Goal: Transaction & Acquisition: Book appointment/travel/reservation

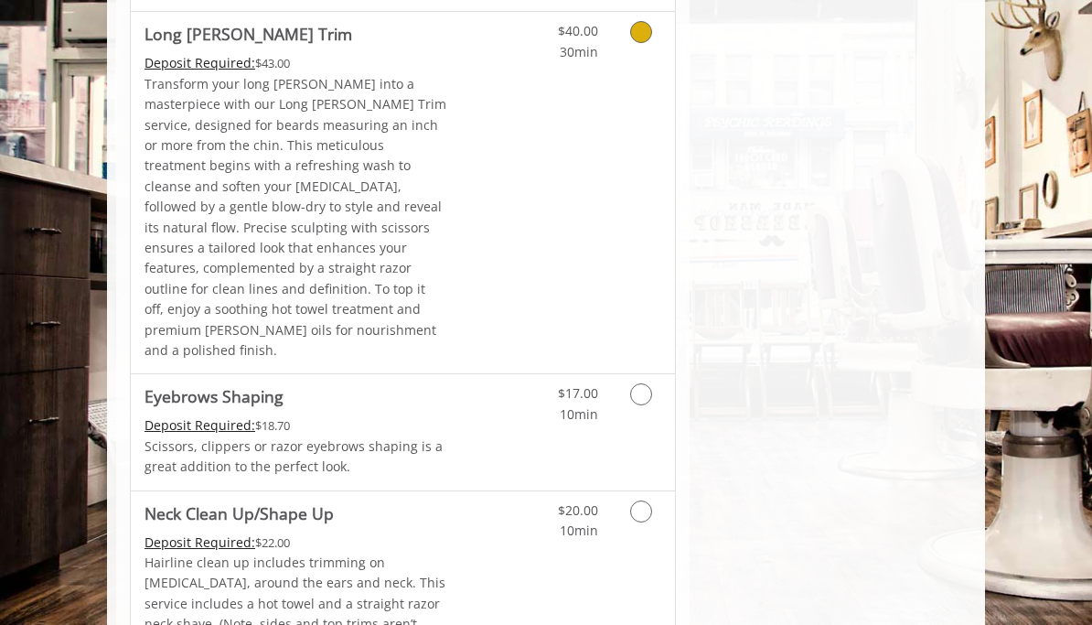
scroll to position [3007, 0]
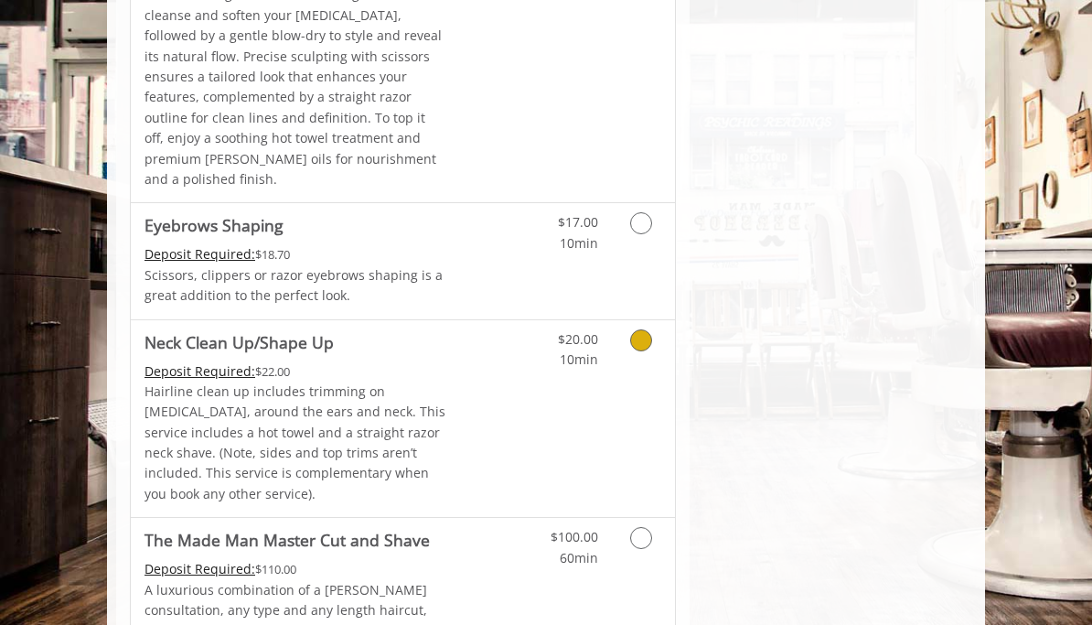
click at [640, 329] on icon "Grooming services" at bounding box center [641, 340] width 22 height 22
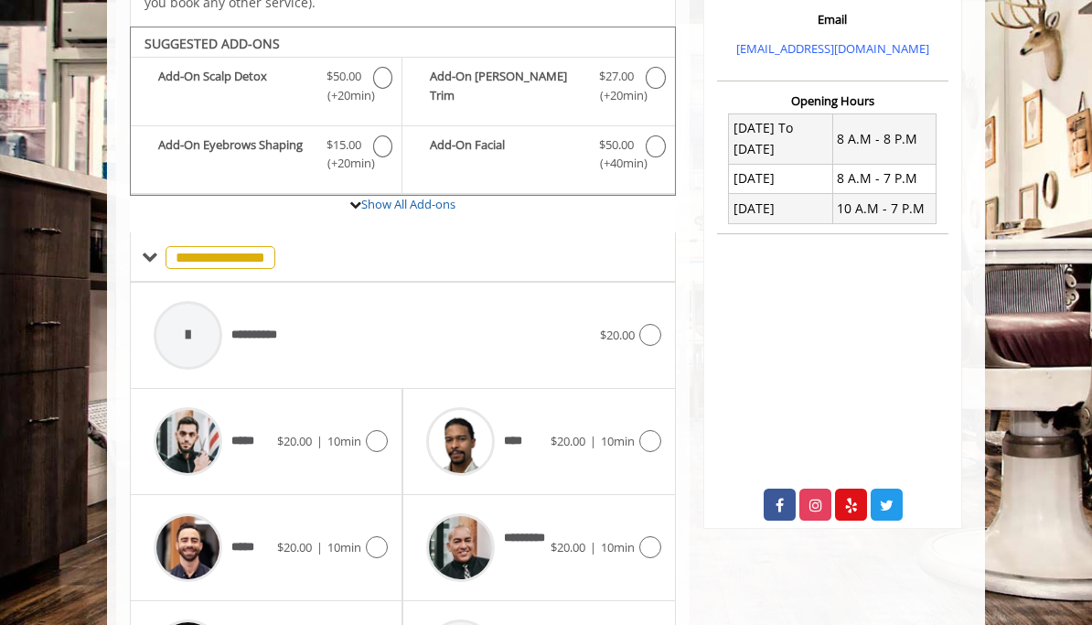
scroll to position [567, 0]
click at [639, 429] on div at bounding box center [648, 440] width 27 height 22
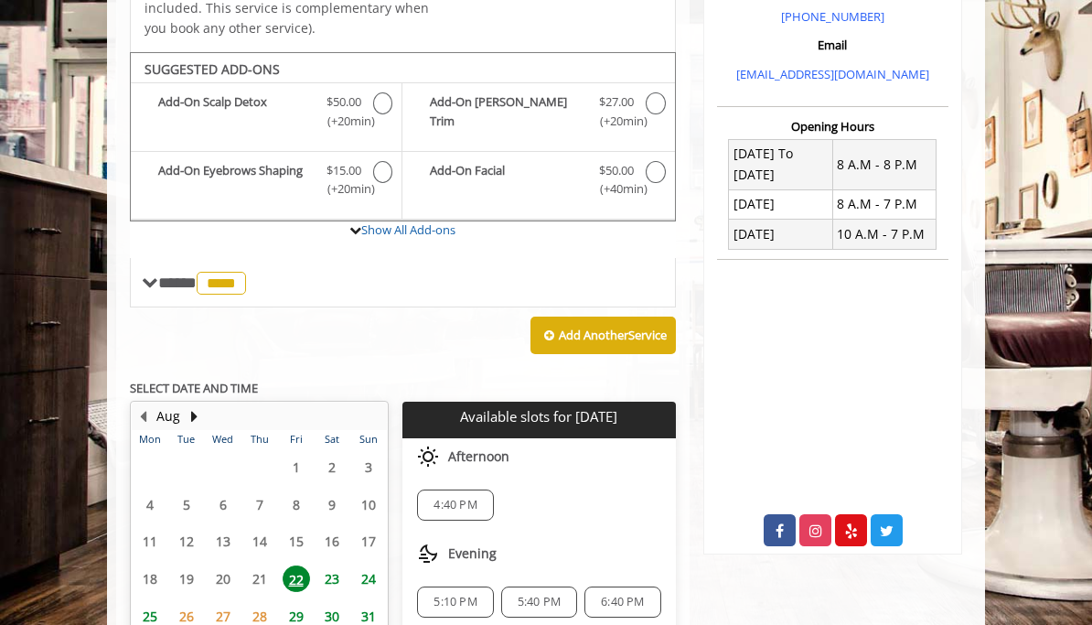
scroll to position [499, 0]
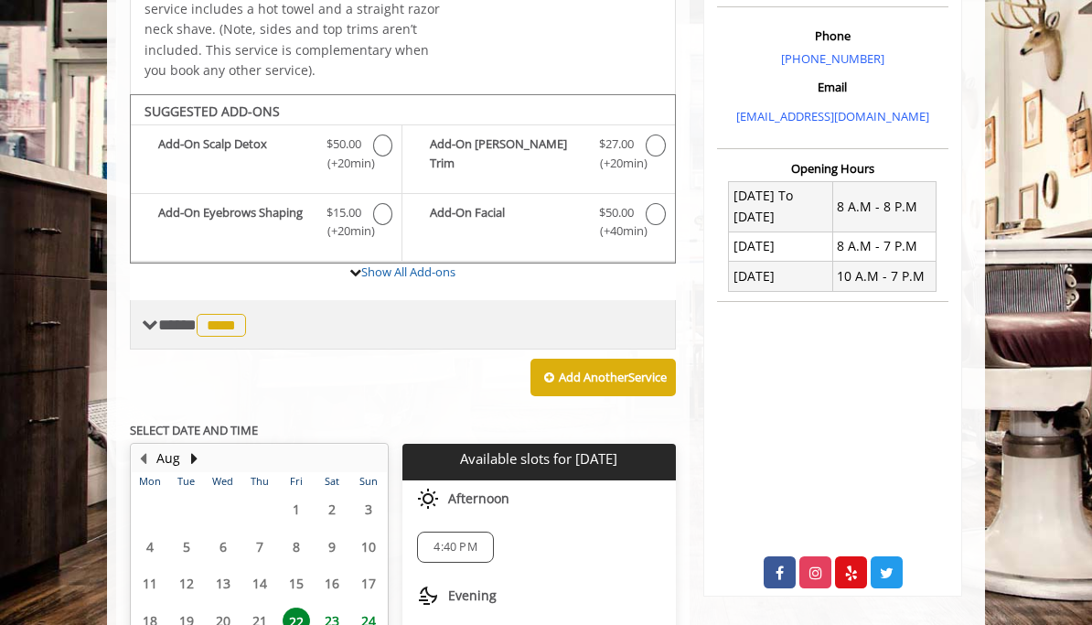
click at [168, 317] on span "**** **** ********" at bounding box center [204, 325] width 92 height 16
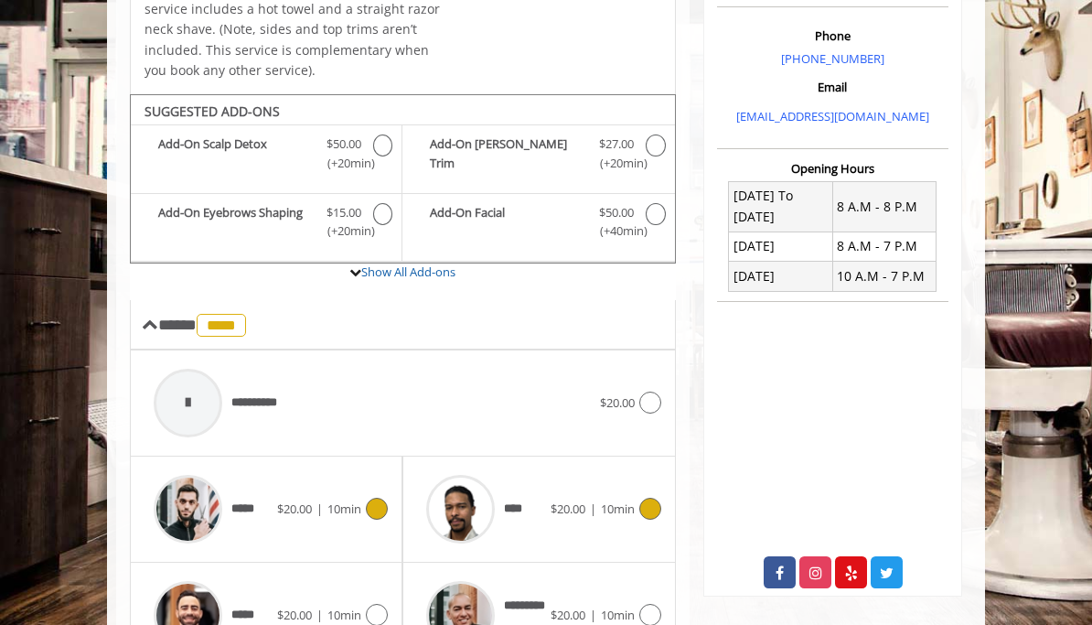
click at [370, 498] on icon at bounding box center [377, 509] width 22 height 22
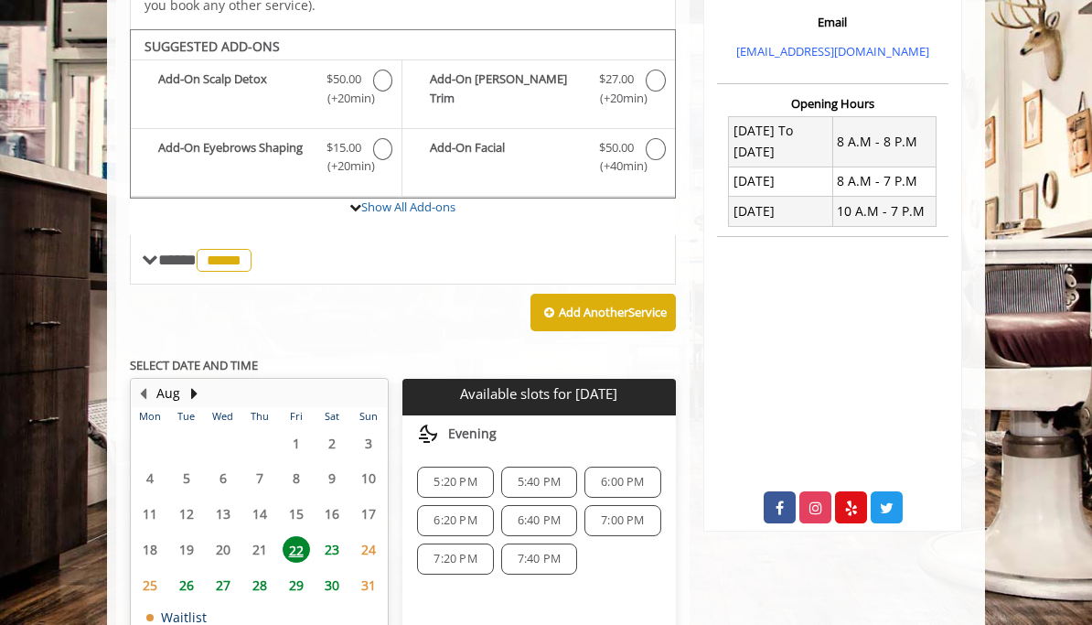
scroll to position [568, 0]
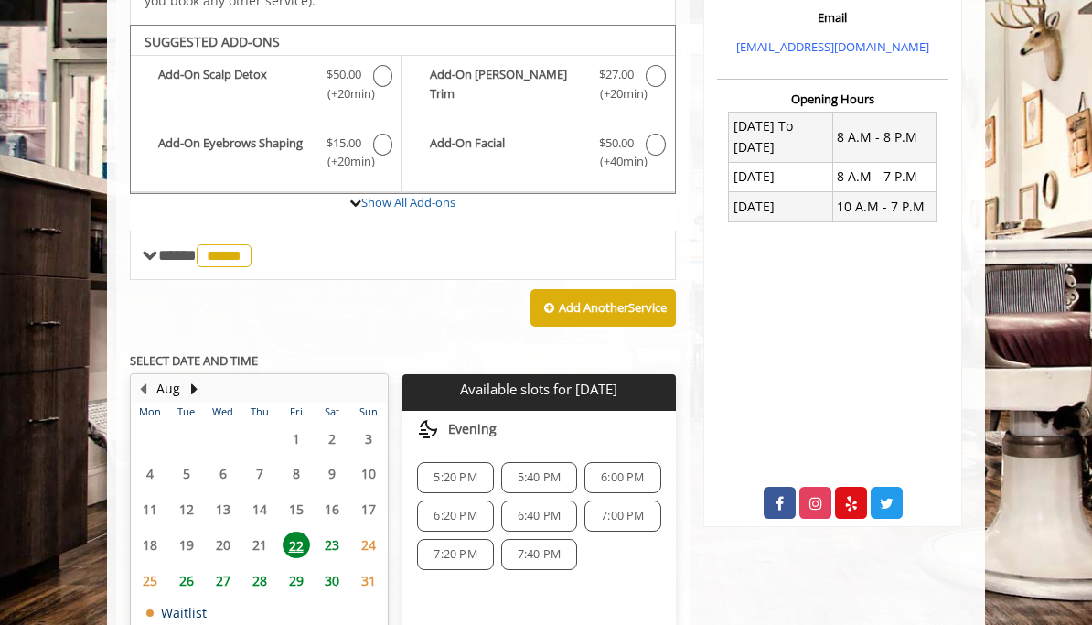
click at [546, 470] on span "5:40 PM" at bounding box center [539, 477] width 43 height 15
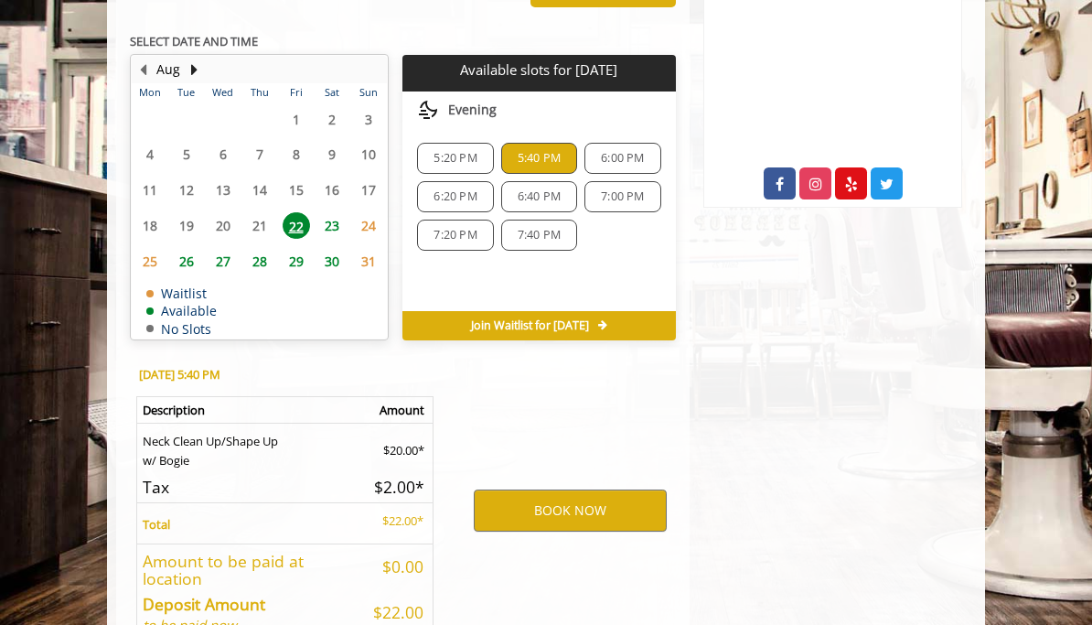
scroll to position [963, 0]
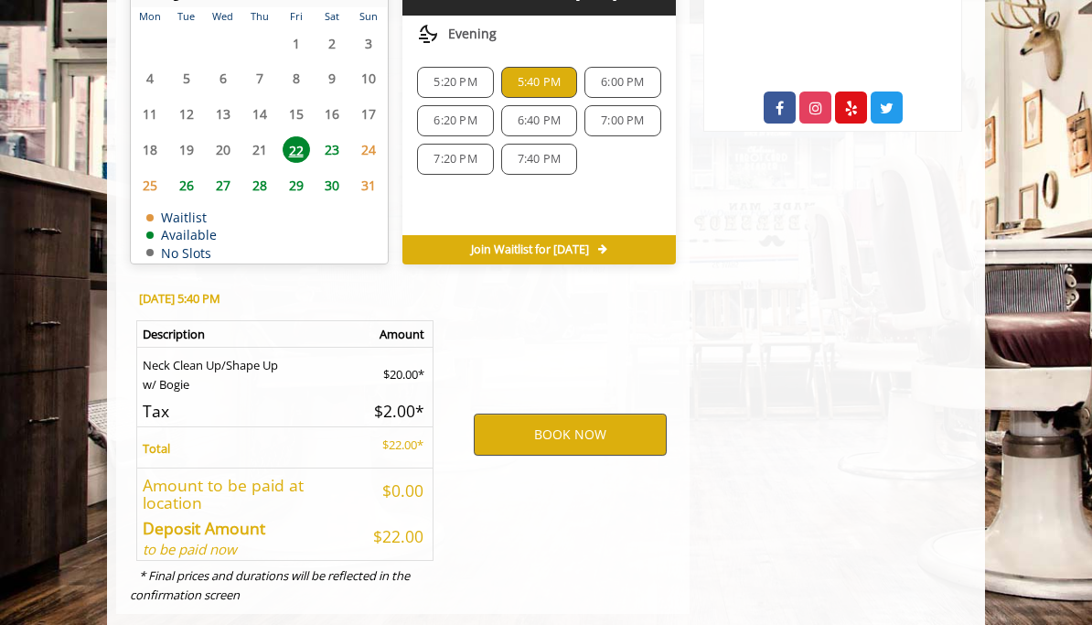
click at [562, 414] on button "BOOK NOW" at bounding box center [570, 435] width 193 height 42
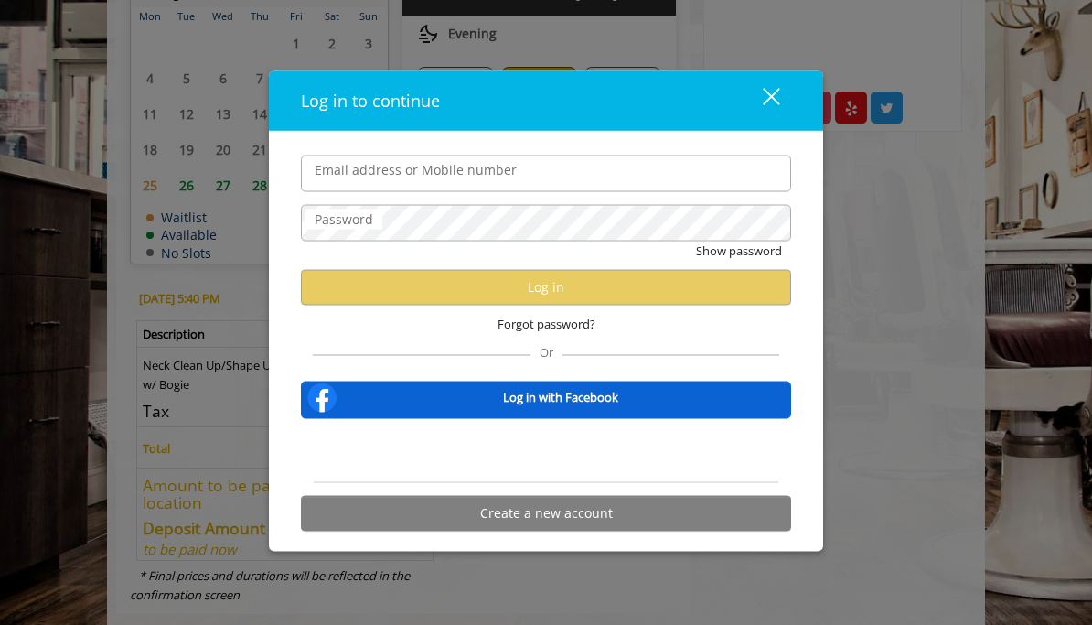
click at [508, 180] on input "Email address or Mobile number" at bounding box center [546, 173] width 490 height 37
type input "**********"
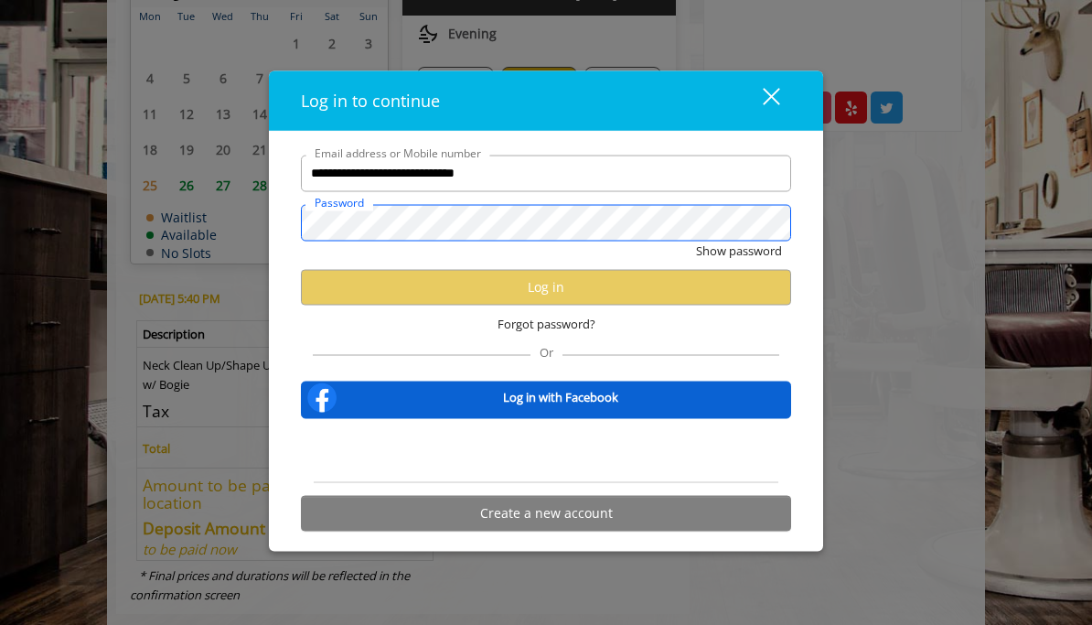
scroll to position [0, 0]
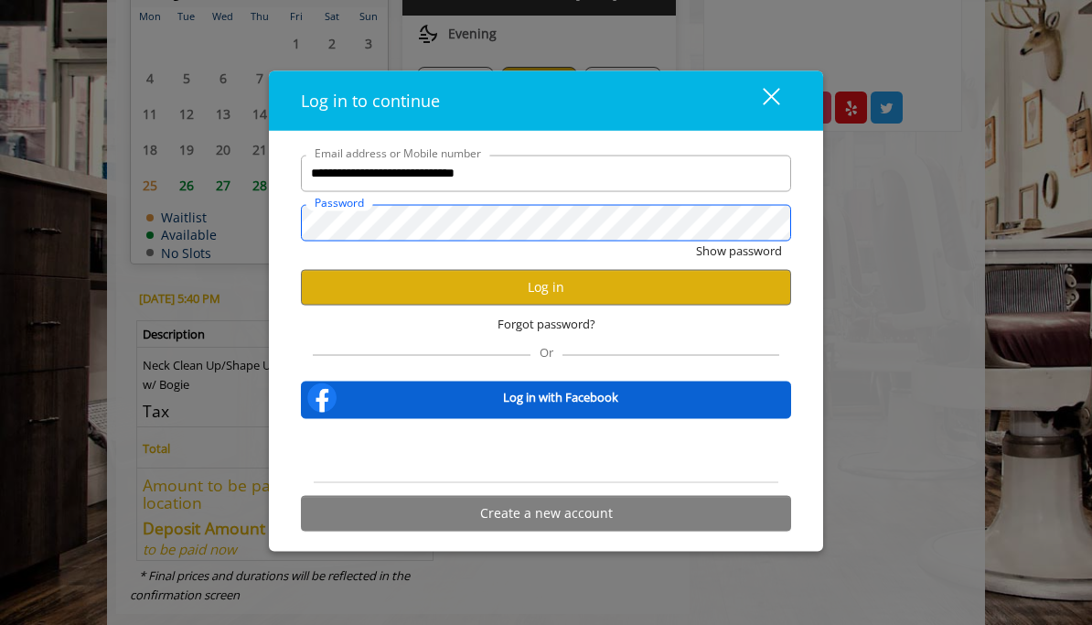
click at [738, 251] on button "Show password" at bounding box center [739, 250] width 86 height 19
click at [466, 281] on button "Log in" at bounding box center [546, 287] width 490 height 36
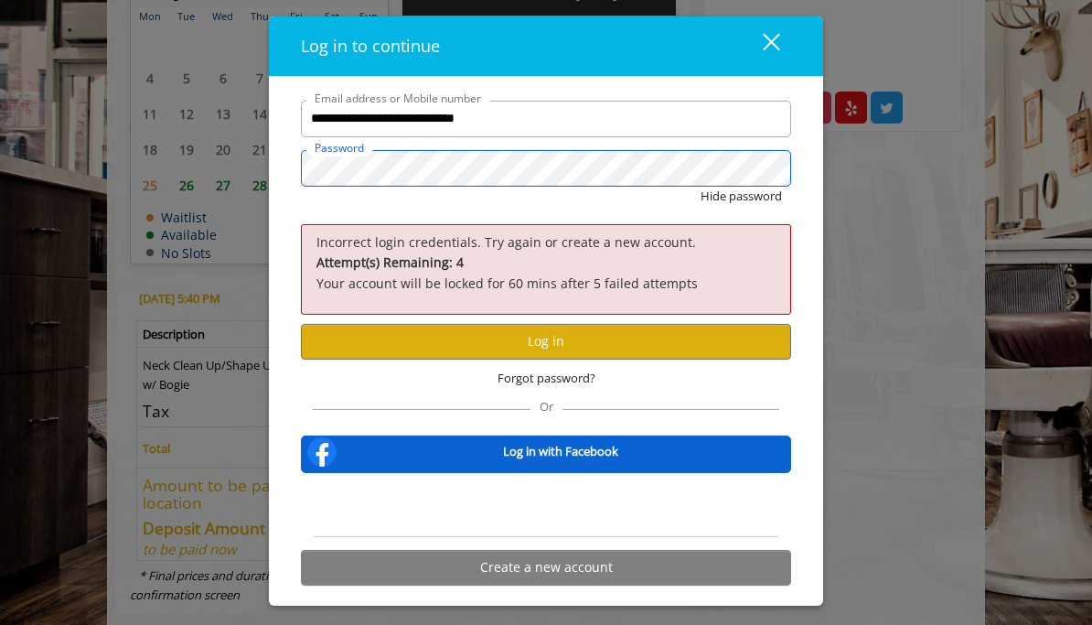
click at [740, 197] on button "Hide password" at bounding box center [741, 196] width 81 height 19
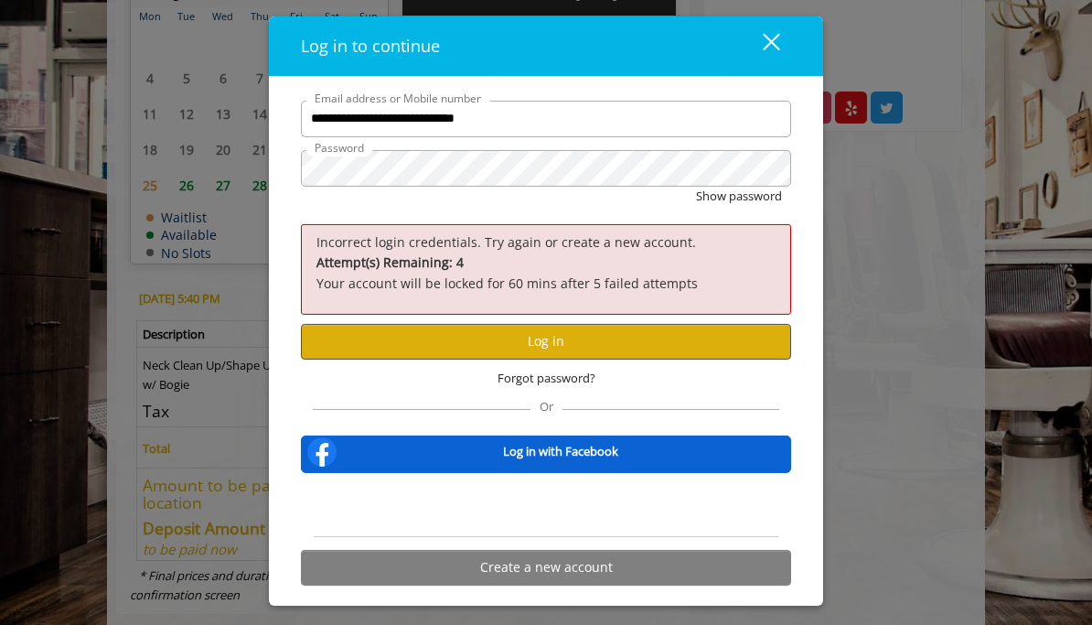
click at [452, 332] on button "Log in" at bounding box center [546, 342] width 490 height 36
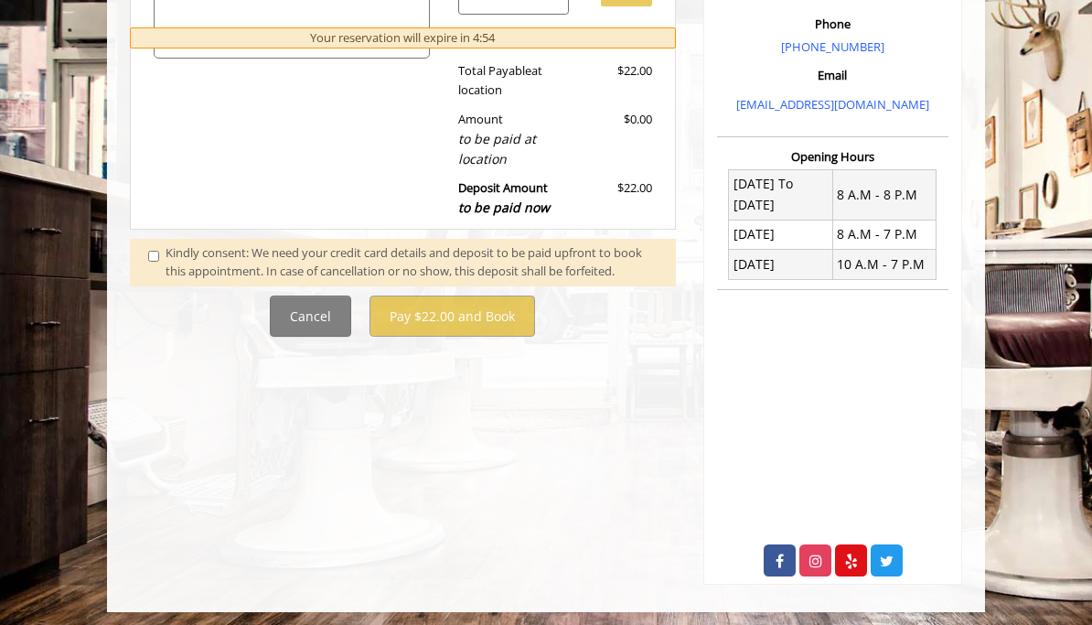
scroll to position [510, 0]
click at [159, 244] on span at bounding box center [157, 263] width 45 height 38
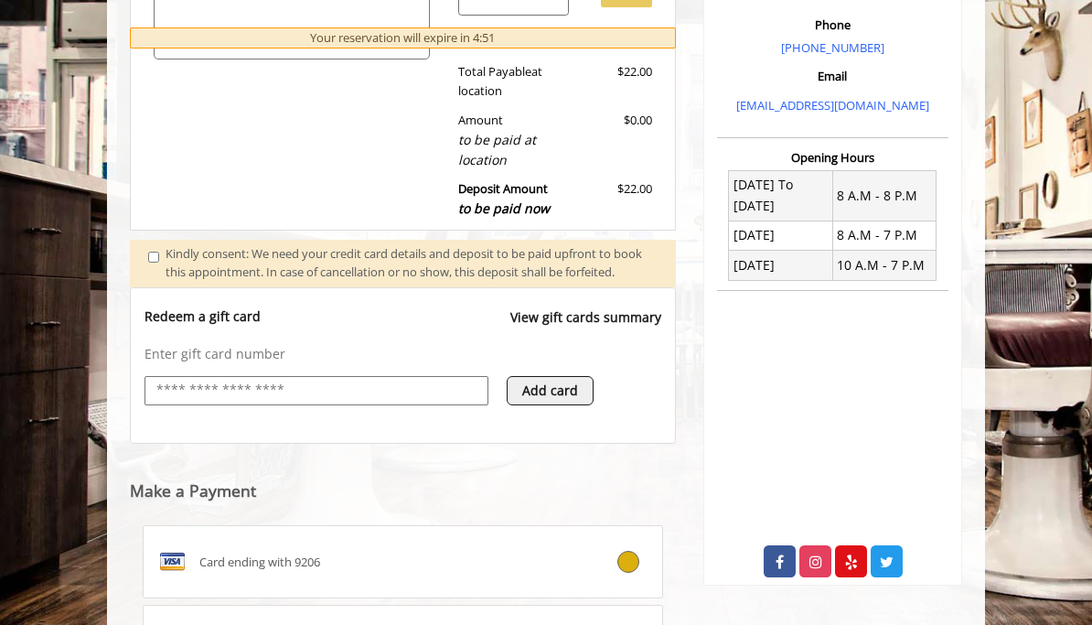
scroll to position [681, 0]
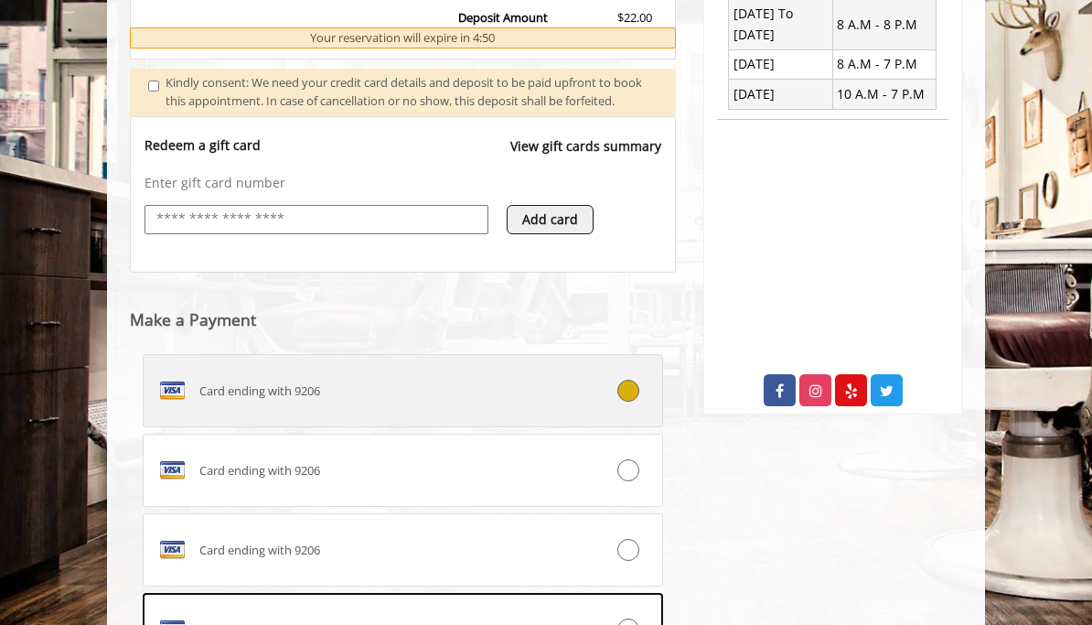
click at [447, 391] on div "Card ending with 9206" at bounding box center [360, 390] width 432 height 29
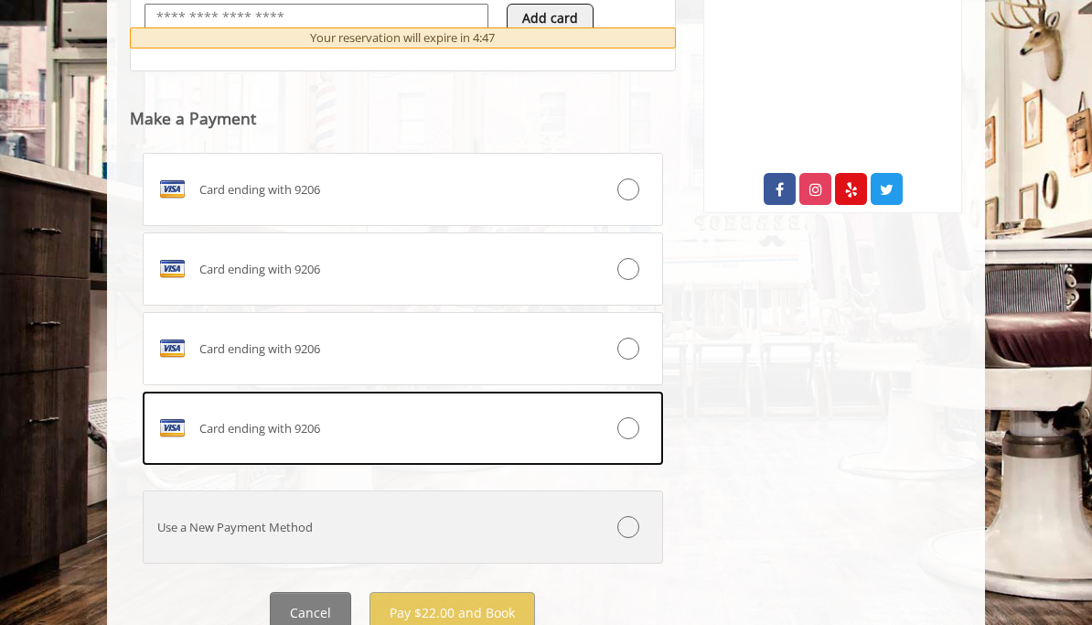
scroll to position [867, 0]
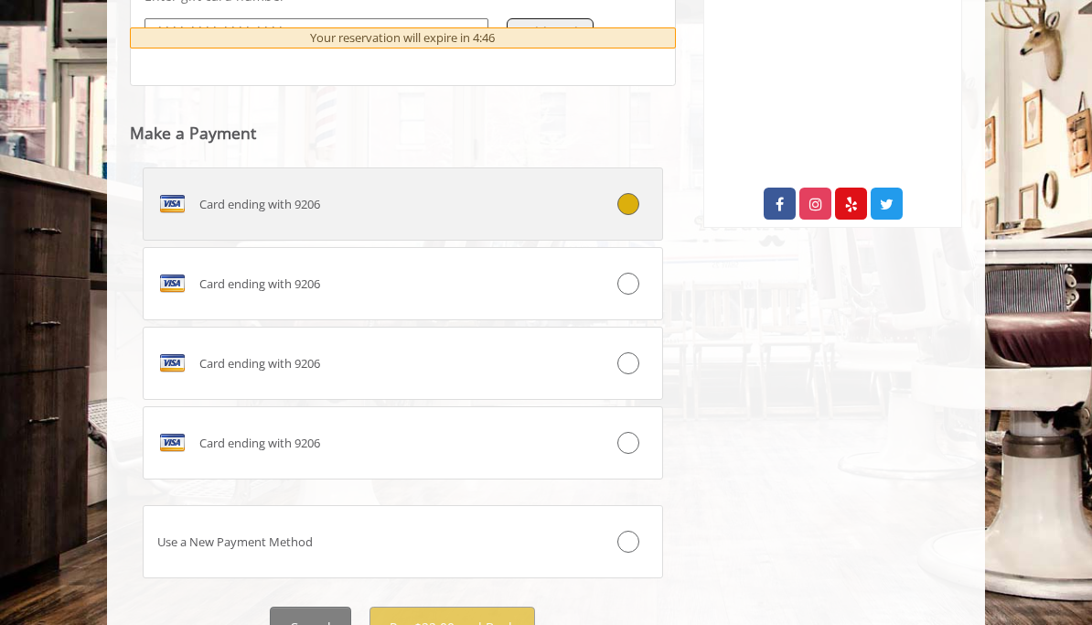
click at [537, 226] on label "Card ending with 9206" at bounding box center [403, 203] width 521 height 73
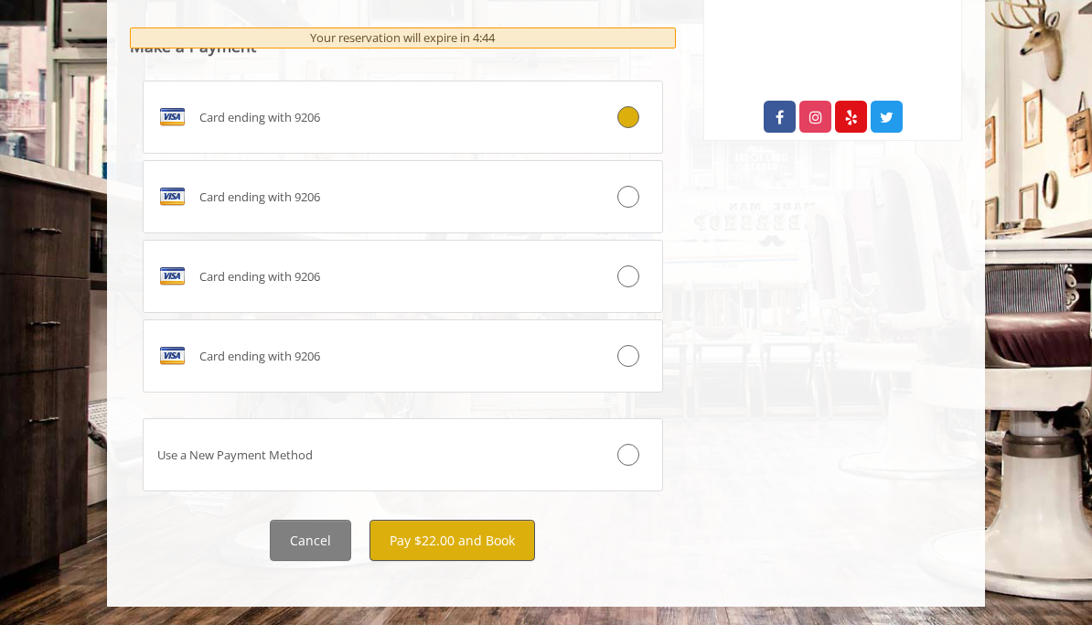
click at [476, 536] on button "Pay $22.00 and Book" at bounding box center [453, 540] width 166 height 41
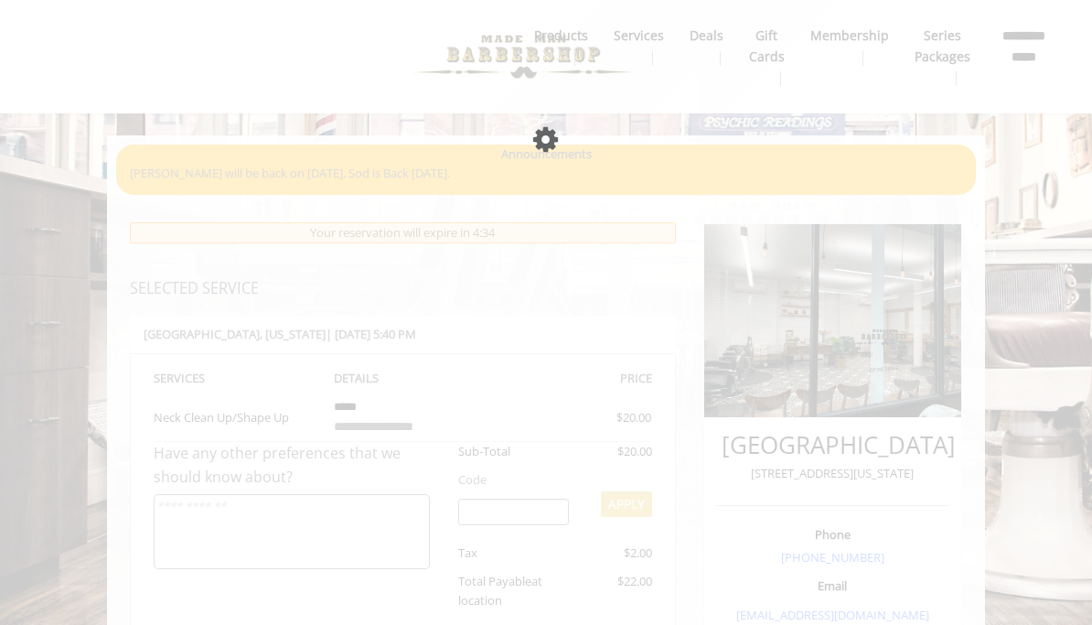
scroll to position [145, 0]
